Goal: Information Seeking & Learning: Learn about a topic

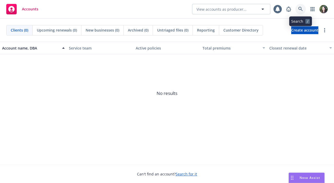
click at [301, 8] on icon at bounding box center [300, 9] width 4 height 4
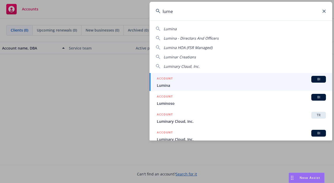
type input "lumen"
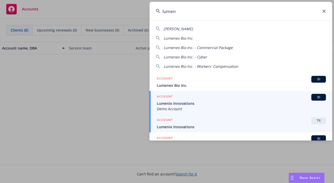
click at [249, 123] on div "ACCOUNT TR" at bounding box center [241, 120] width 169 height 7
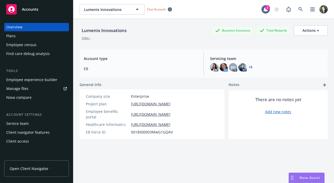
click at [45, 161] on link "Open Client Navigator" at bounding box center [36, 168] width 65 height 16
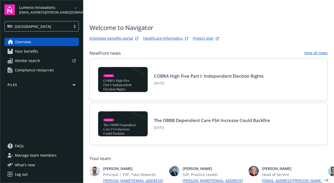
click at [54, 51] on link "Your benefits" at bounding box center [41, 51] width 74 height 8
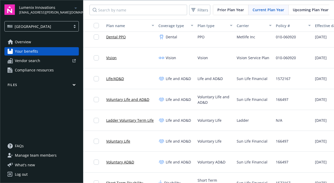
scroll to position [73, 0]
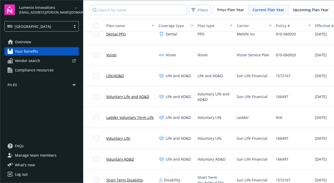
click at [48, 65] on link "Vendor search" at bounding box center [41, 61] width 74 height 8
click at [32, 74] on span "Compliance resources" at bounding box center [34, 70] width 39 height 8
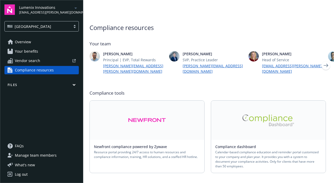
click at [75, 44] on link "Overview" at bounding box center [41, 42] width 74 height 8
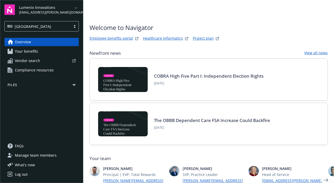
click at [119, 36] on link "Employee benefits portal" at bounding box center [111, 38] width 44 height 6
click at [197, 38] on link "Project plan" at bounding box center [203, 38] width 21 height 6
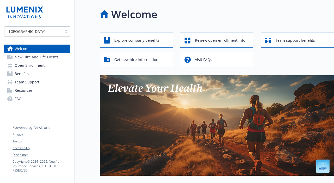
click at [55, 57] on span "New Hire and Life Events" at bounding box center [37, 57] width 44 height 8
